Goal: Entertainment & Leisure: Browse casually

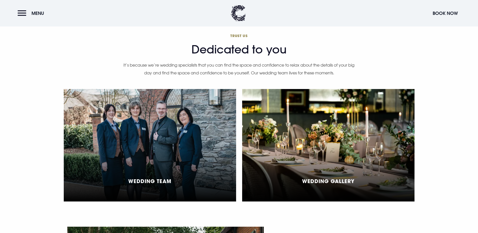
scroll to position [1234, 0]
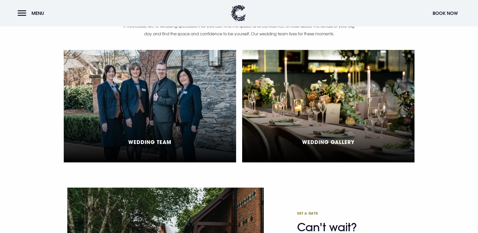
click at [310, 78] on div "Wedding Gallery" at bounding box center [328, 106] width 172 height 112
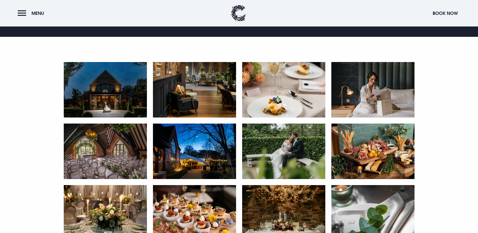
scroll to position [252, 0]
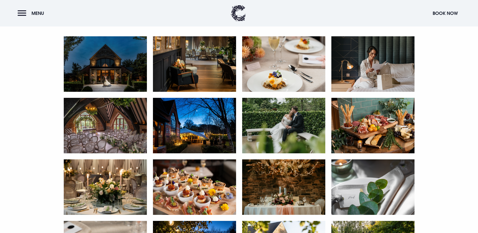
click at [106, 92] on img at bounding box center [105, 63] width 83 height 55
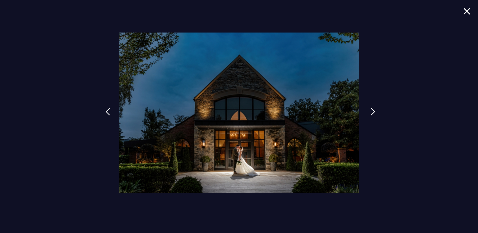
click at [371, 111] on img at bounding box center [372, 112] width 5 height 8
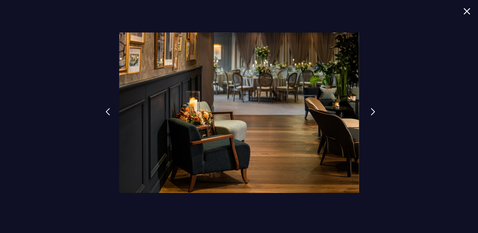
click at [371, 111] on img at bounding box center [372, 112] width 5 height 8
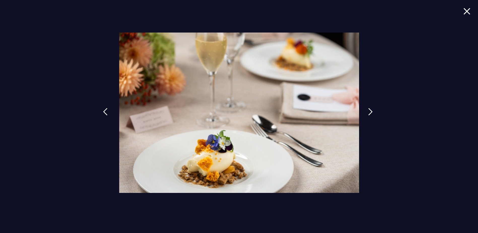
click at [107, 110] on img at bounding box center [105, 112] width 5 height 8
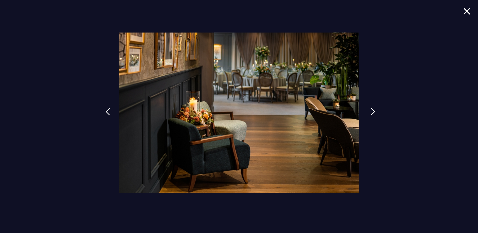
click at [366, 109] on link at bounding box center [372, 115] width 13 height 23
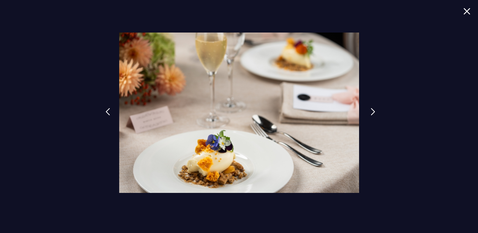
click at [366, 109] on link at bounding box center [372, 115] width 13 height 23
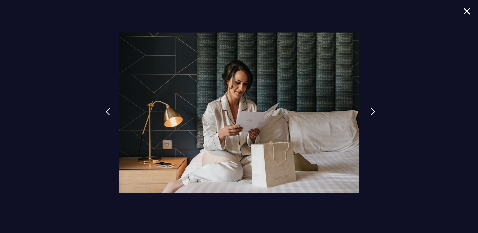
click at [366, 109] on link at bounding box center [372, 115] width 13 height 23
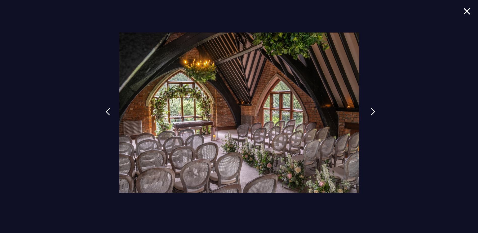
click at [371, 117] on link at bounding box center [372, 115] width 13 height 23
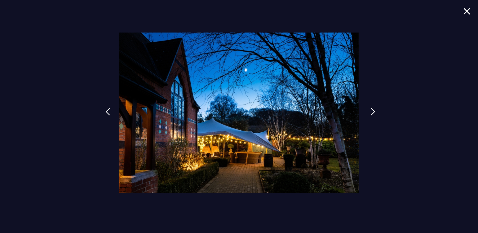
click at [372, 113] on img at bounding box center [372, 112] width 5 height 8
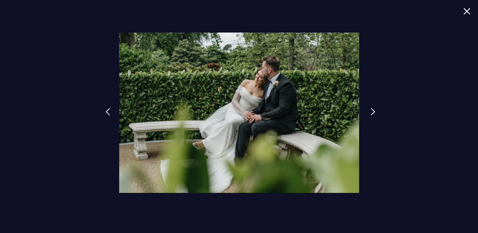
click at [366, 112] on link at bounding box center [372, 115] width 13 height 23
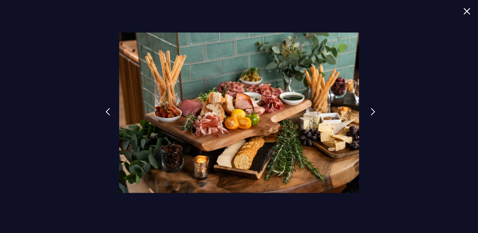
click at [370, 111] on img at bounding box center [372, 112] width 5 height 8
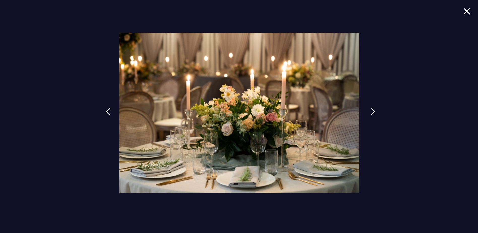
click at [372, 115] on img at bounding box center [372, 112] width 5 height 8
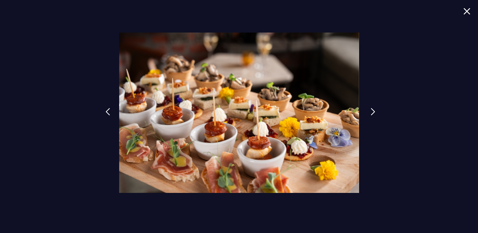
click at [372, 113] on img at bounding box center [372, 112] width 5 height 8
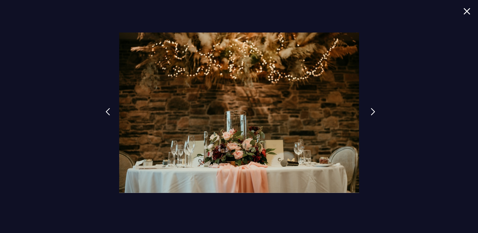
click at [373, 111] on img at bounding box center [372, 112] width 5 height 8
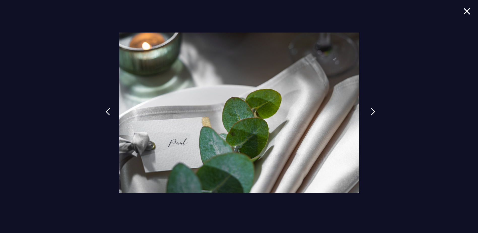
click at [373, 111] on img at bounding box center [372, 112] width 5 height 8
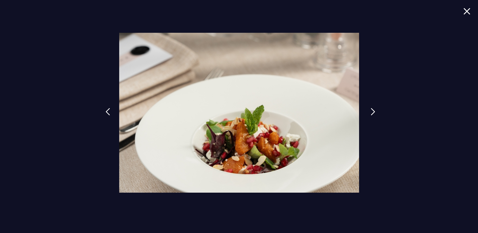
click at [374, 111] on img at bounding box center [372, 112] width 5 height 8
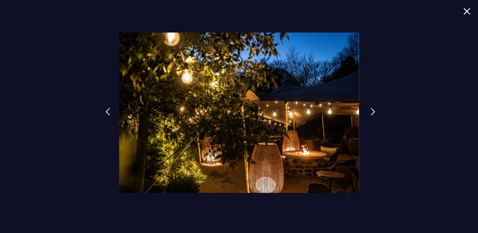
click at [373, 110] on img at bounding box center [372, 112] width 5 height 8
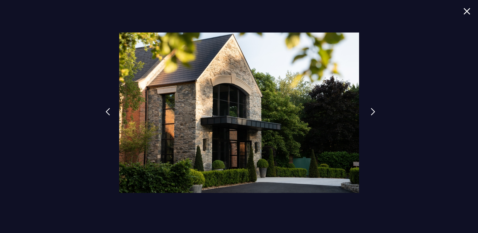
click at [373, 110] on img at bounding box center [372, 112] width 5 height 8
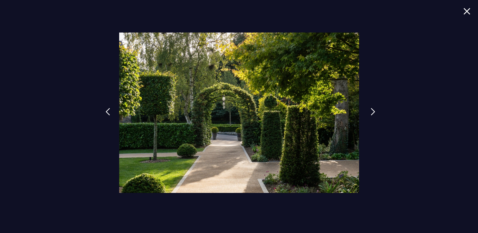
click at [373, 110] on img at bounding box center [372, 112] width 5 height 8
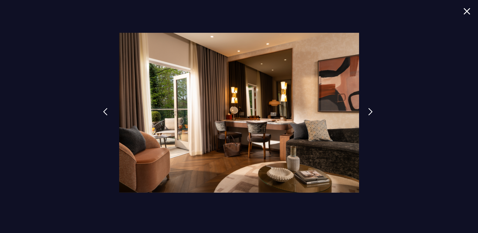
click at [108, 109] on link at bounding box center [105, 115] width 13 height 23
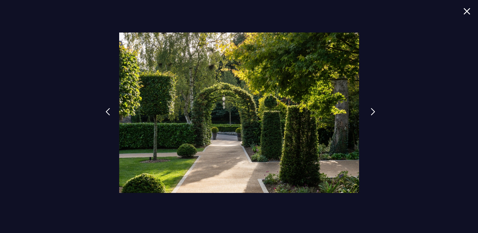
click at [373, 112] on img at bounding box center [372, 112] width 5 height 8
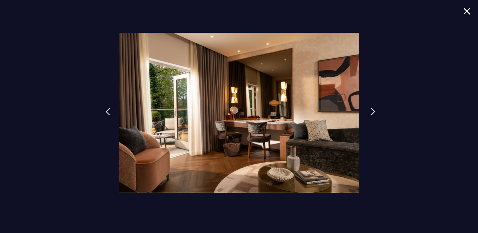
click at [373, 112] on img at bounding box center [372, 112] width 5 height 8
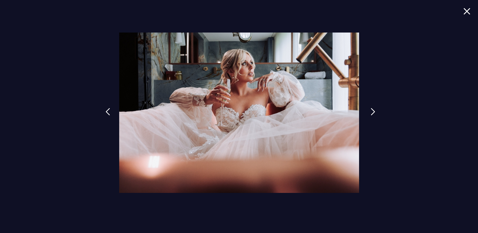
click at [373, 112] on img at bounding box center [372, 112] width 5 height 8
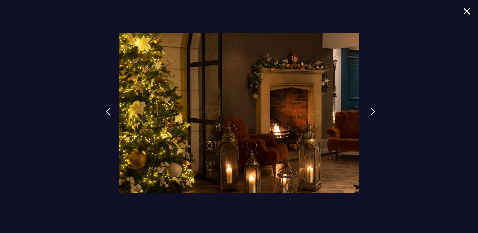
click at [370, 114] on img at bounding box center [372, 112] width 5 height 8
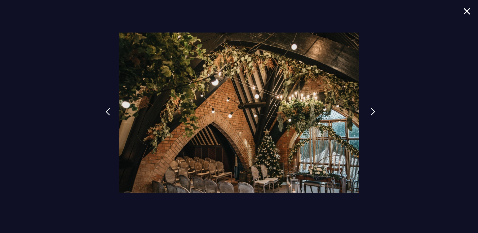
click at [370, 113] on link at bounding box center [372, 115] width 13 height 23
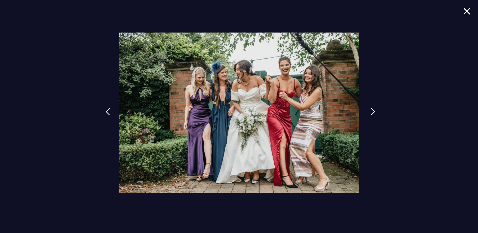
click at [369, 106] on link at bounding box center [372, 115] width 13 height 23
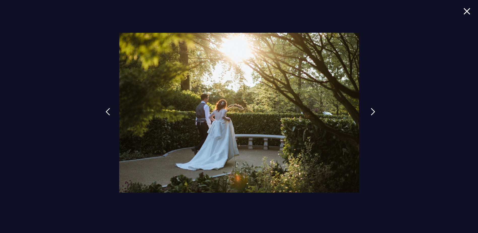
click at [369, 106] on link at bounding box center [372, 115] width 13 height 23
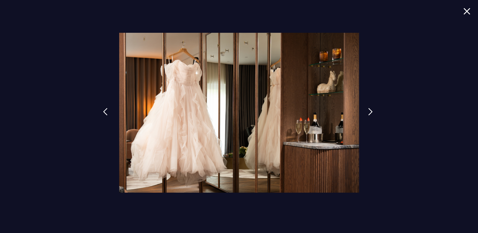
click at [106, 111] on img at bounding box center [105, 112] width 5 height 8
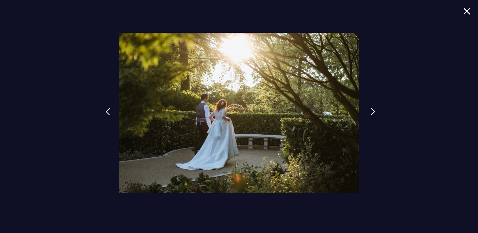
click at [368, 107] on link at bounding box center [372, 115] width 13 height 23
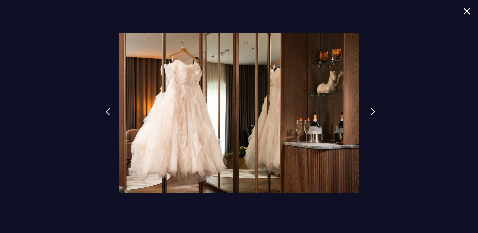
click at [368, 107] on link at bounding box center [372, 115] width 13 height 23
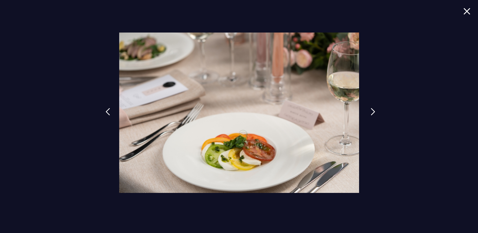
click at [373, 113] on img at bounding box center [372, 112] width 5 height 8
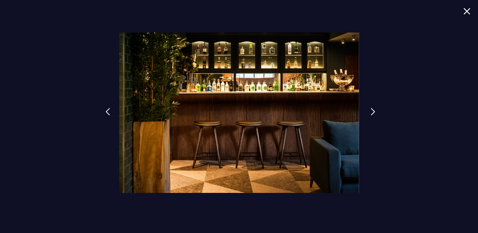
click at [373, 113] on img at bounding box center [372, 112] width 5 height 8
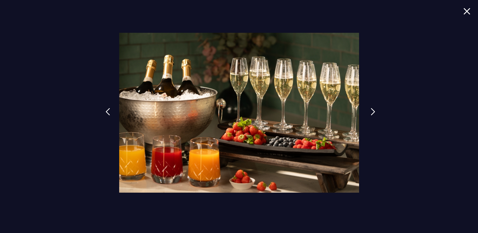
click at [366, 108] on link at bounding box center [372, 115] width 13 height 23
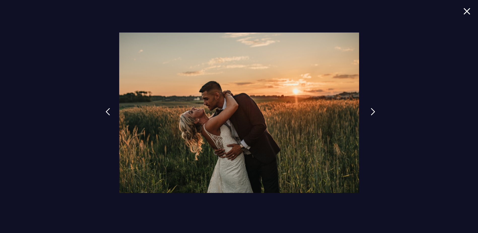
click at [366, 108] on link at bounding box center [372, 115] width 13 height 23
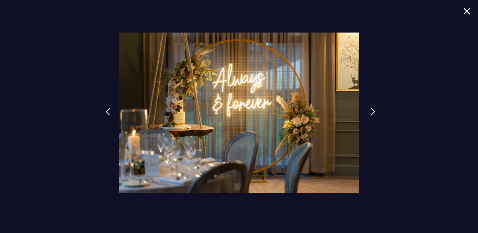
click at [366, 113] on link at bounding box center [372, 115] width 13 height 23
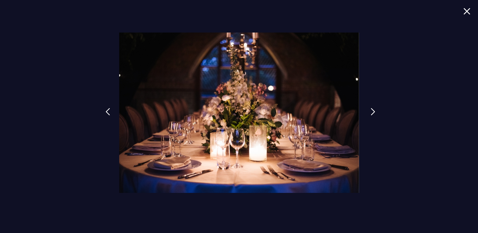
click at [366, 113] on link at bounding box center [372, 115] width 13 height 23
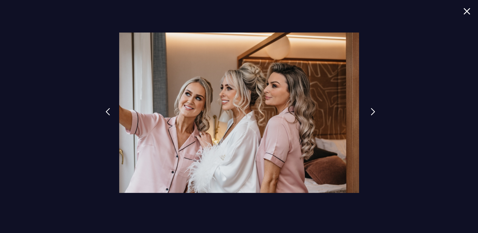
click at [366, 113] on link at bounding box center [372, 115] width 13 height 23
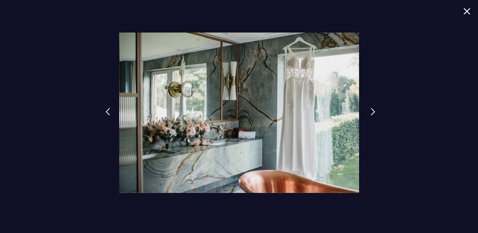
click at [371, 114] on img at bounding box center [372, 112] width 5 height 8
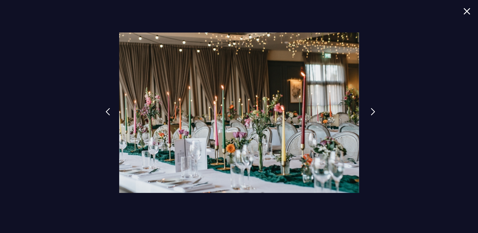
click at [371, 114] on img at bounding box center [372, 112] width 5 height 8
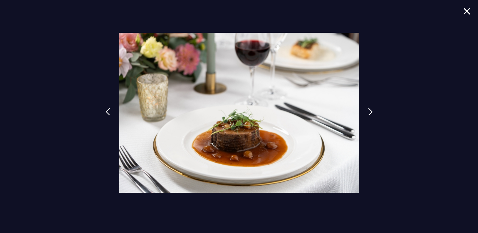
click at [382, 107] on div at bounding box center [239, 116] width 478 height 233
click at [371, 115] on link at bounding box center [372, 115] width 13 height 23
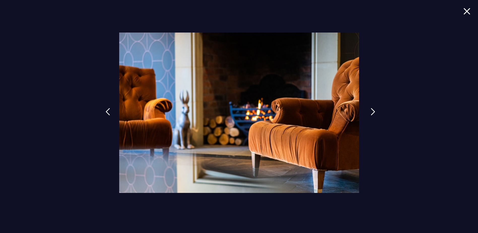
click at [371, 115] on link at bounding box center [372, 115] width 13 height 23
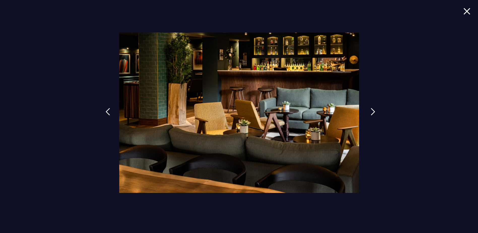
click at [366, 108] on link at bounding box center [372, 115] width 13 height 23
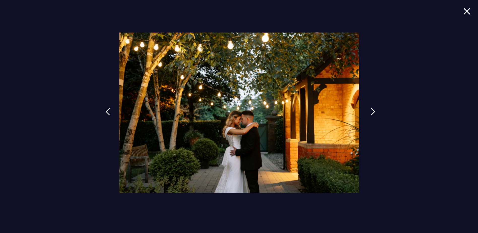
click at [365, 108] on div at bounding box center [239, 116] width 478 height 233
click at [374, 111] on img at bounding box center [372, 112] width 5 height 8
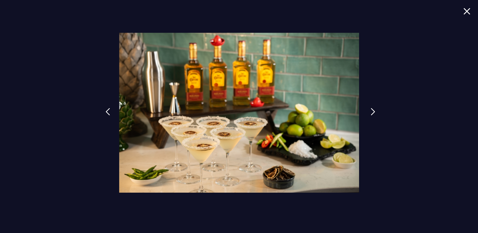
click at [368, 109] on link at bounding box center [372, 115] width 13 height 23
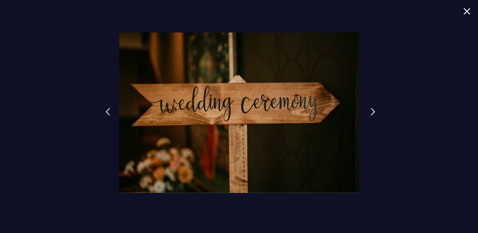
click at [368, 109] on link at bounding box center [372, 115] width 13 height 23
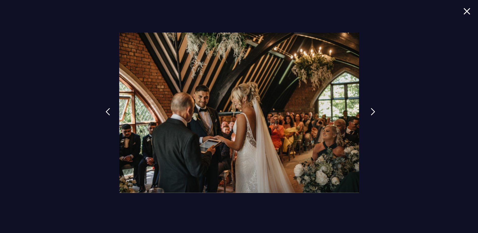
click at [368, 109] on link at bounding box center [372, 115] width 13 height 23
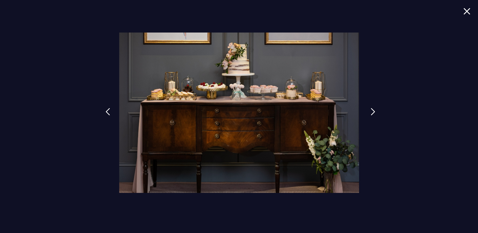
click at [376, 105] on link at bounding box center [372, 115] width 13 height 23
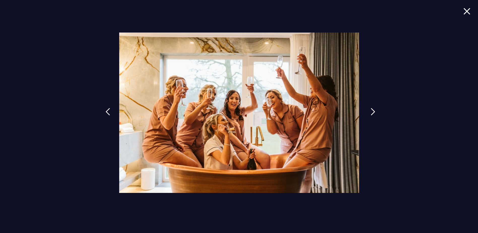
click at [376, 106] on link at bounding box center [372, 115] width 13 height 23
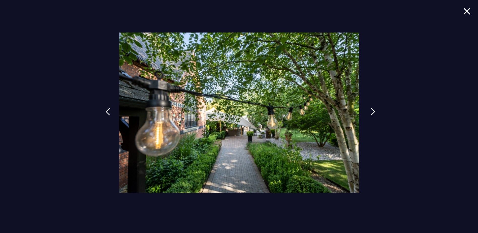
click at [376, 106] on link at bounding box center [372, 115] width 13 height 23
